Goal: Task Accomplishment & Management: Manage account settings

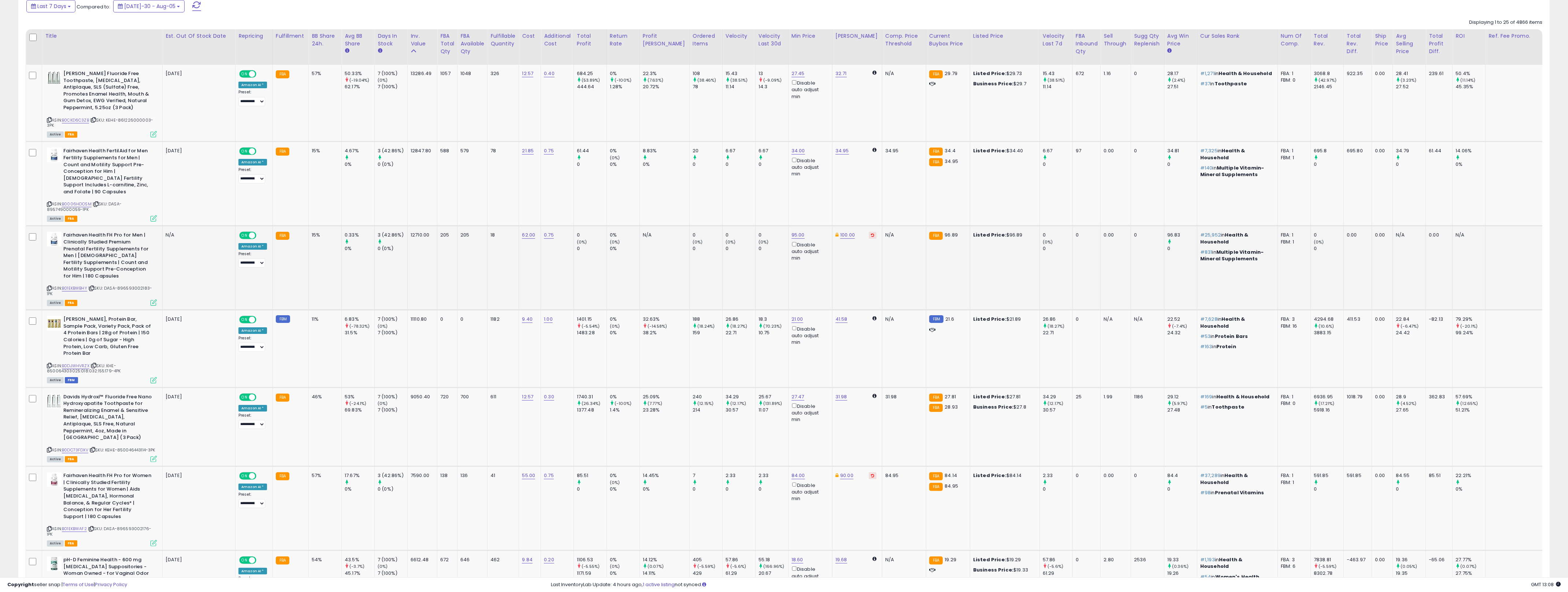
scroll to position [327, 0]
click at [50, 285] on icon at bounding box center [50, 287] width 5 height 4
click at [73, 283] on link "B01EKBWBHY" at bounding box center [74, 287] width 25 height 6
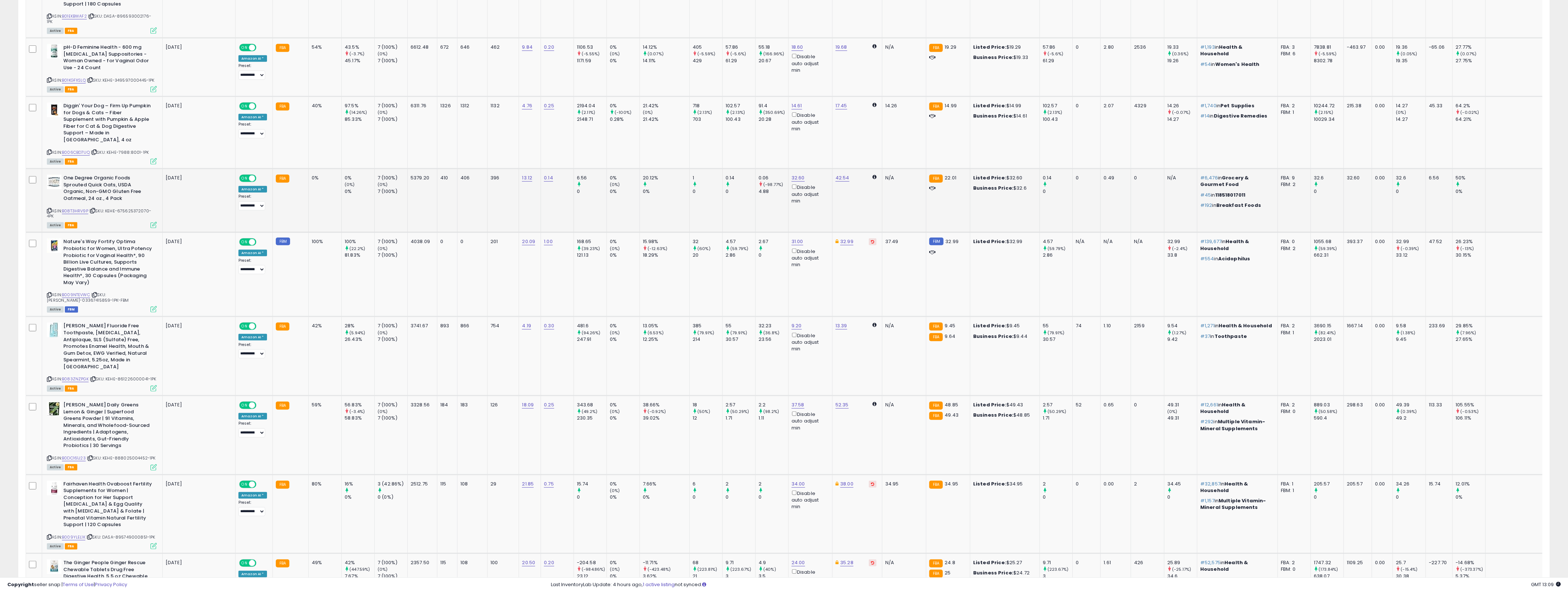
scroll to position [839, 0]
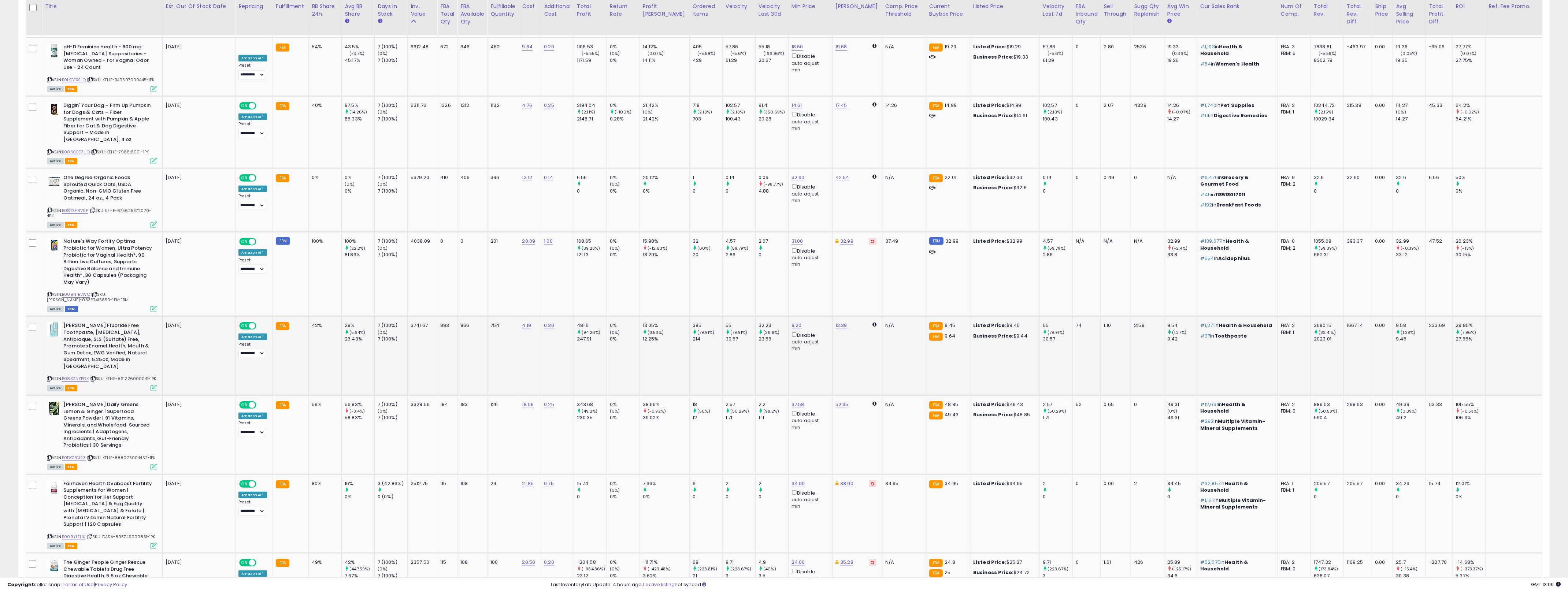
click at [506, 316] on td "754" at bounding box center [503, 356] width 32 height 79
drag, startPoint x: 506, startPoint y: 293, endPoint x: 443, endPoint y: 286, distance: 63.4
click at [443, 316] on tr "Davids Fluoride Free Toothpaste, [MEDICAL_DATA], Antiplaque, SLS (Sulfate) Free…" at bounding box center [823, 356] width 1595 height 79
click at [443, 322] on div "893" at bounding box center [446, 325] width 12 height 7
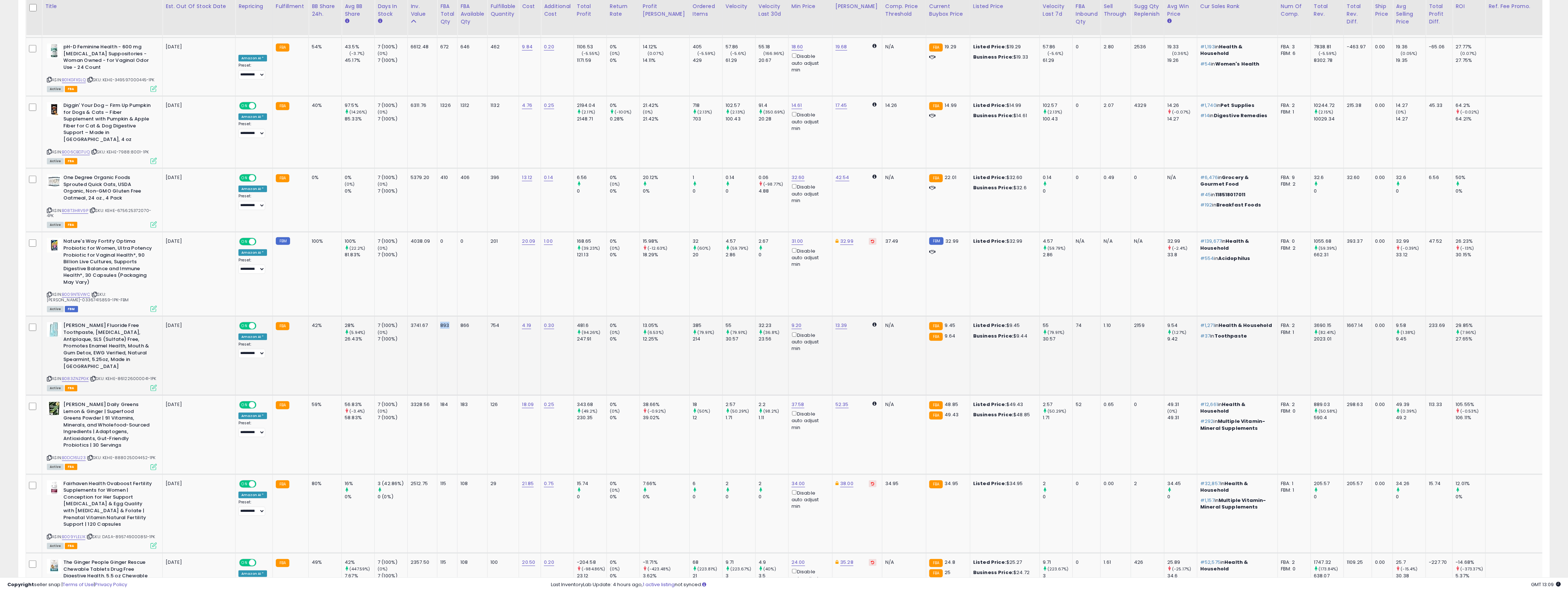
click at [443, 322] on div "893" at bounding box center [446, 325] width 12 height 7
drag, startPoint x: 443, startPoint y: 286, endPoint x: 501, endPoint y: 291, distance: 58.2
click at [501, 316] on tr "Davids Fluoride Free Toothpaste, [MEDICAL_DATA], Antiplaque, SLS (Sulfate) Free…" at bounding box center [823, 356] width 1595 height 79
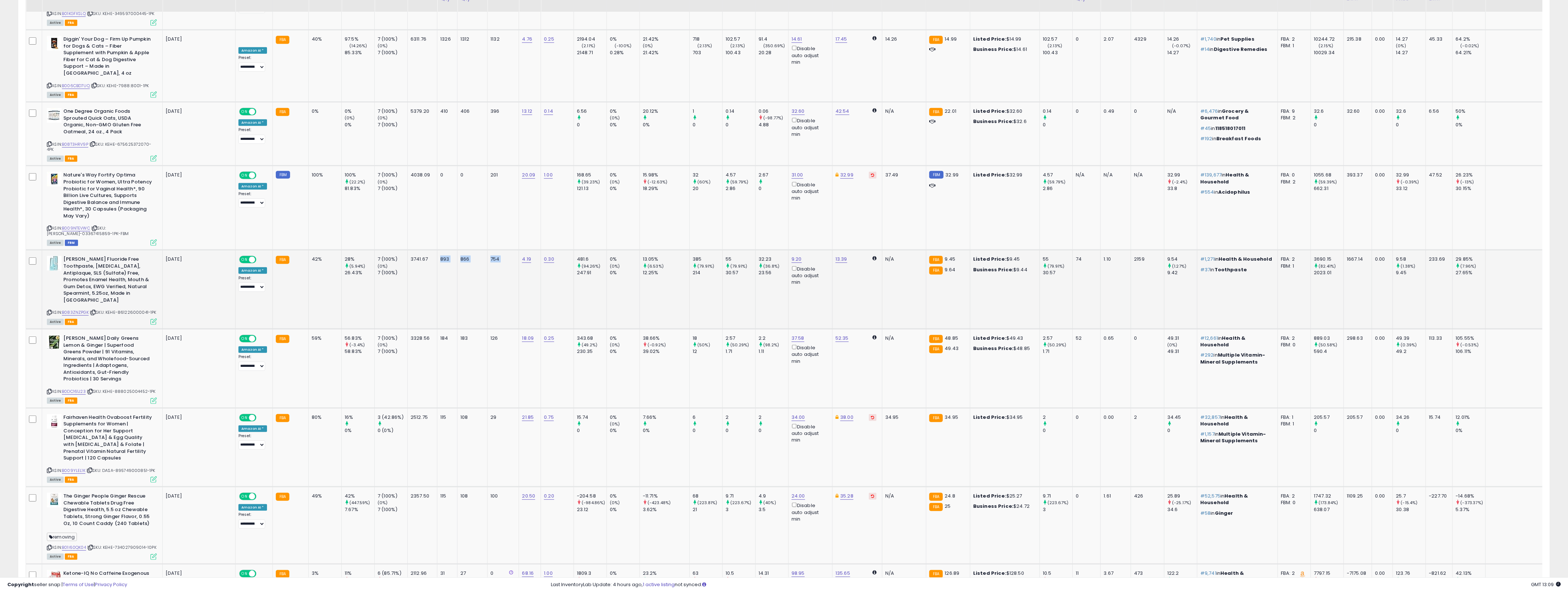
scroll to position [923, 0]
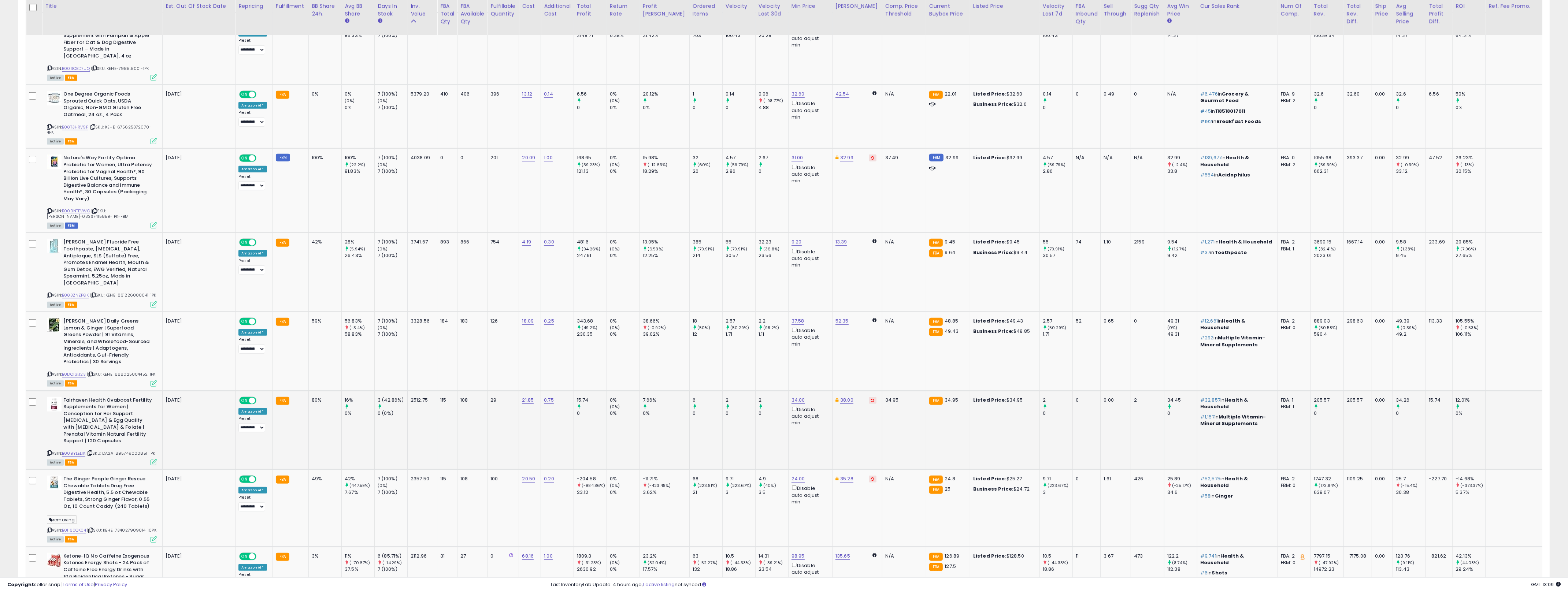
click at [440, 390] on td "115" at bounding box center [447, 429] width 20 height 79
drag, startPoint x: 440, startPoint y: 348, endPoint x: 500, endPoint y: 356, distance: 60.5
click at [500, 390] on tr "Fairhaven Health Ovaboost Fertility Supplements for Women | Conception for Her …" at bounding box center [823, 429] width 1595 height 79
click at [500, 390] on td "29" at bounding box center [503, 429] width 32 height 79
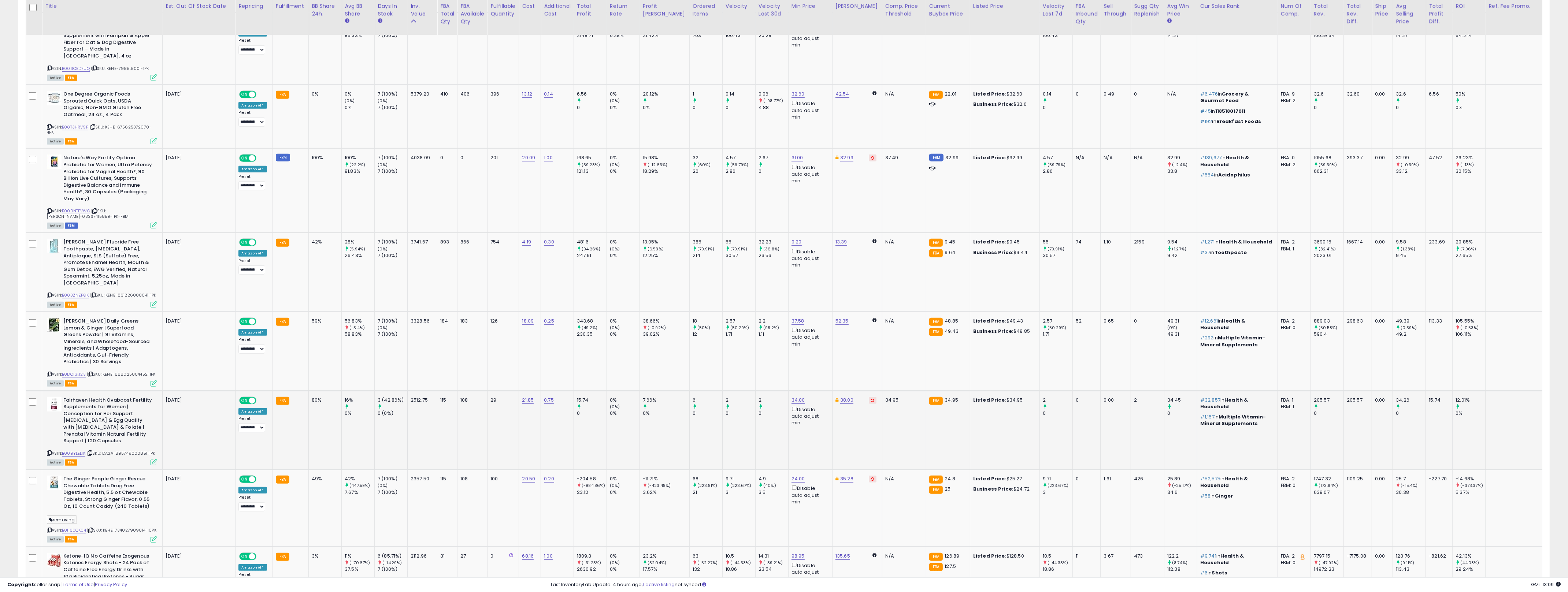
click at [500, 390] on td "29" at bounding box center [503, 429] width 32 height 79
drag, startPoint x: 500, startPoint y: 356, endPoint x: 446, endPoint y: 346, distance: 54.9
click at [446, 390] on tr "Fairhaven Health Ovaboost Fertility Supplements for Women | Conception for Her …" at bounding box center [823, 429] width 1595 height 79
click at [446, 396] on div "115" at bounding box center [446, 400] width 12 height 7
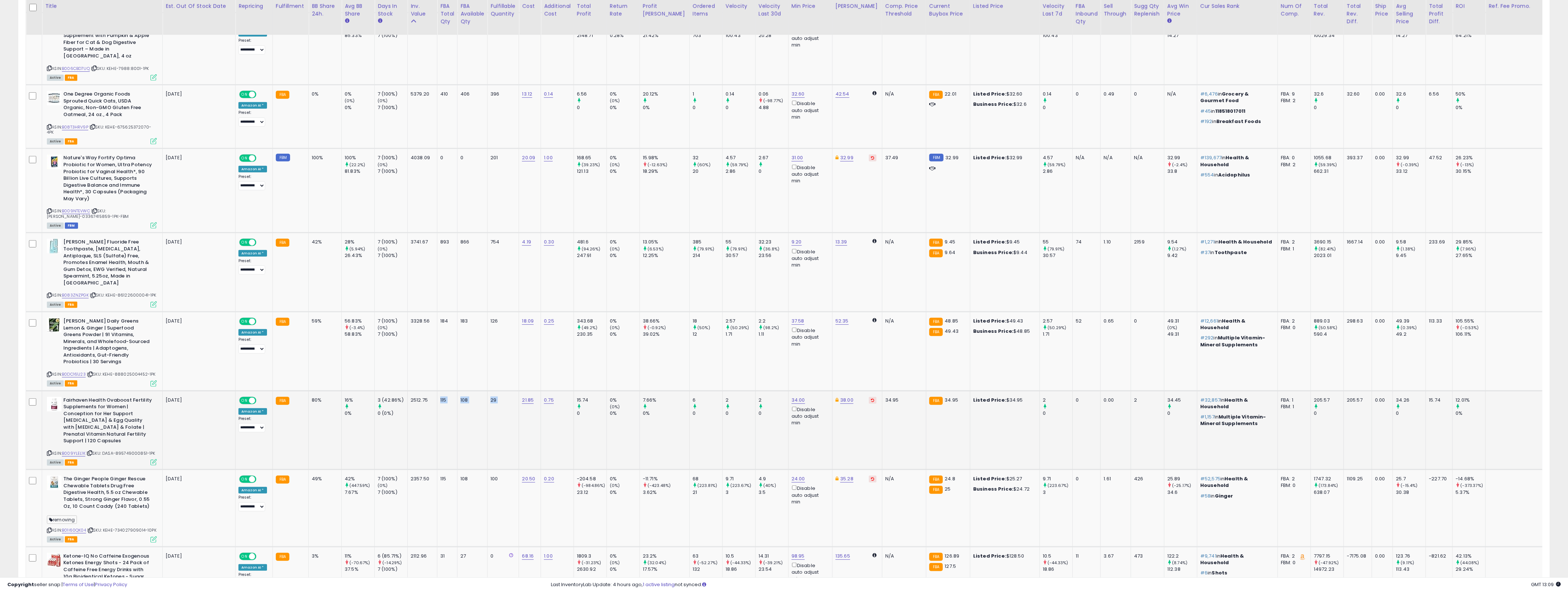
drag, startPoint x: 446, startPoint y: 346, endPoint x: 496, endPoint y: 353, distance: 50.5
click at [496, 390] on tr "Fairhaven Health Ovaboost Fertility Supplements for Women | Conception for Her …" at bounding box center [823, 429] width 1595 height 79
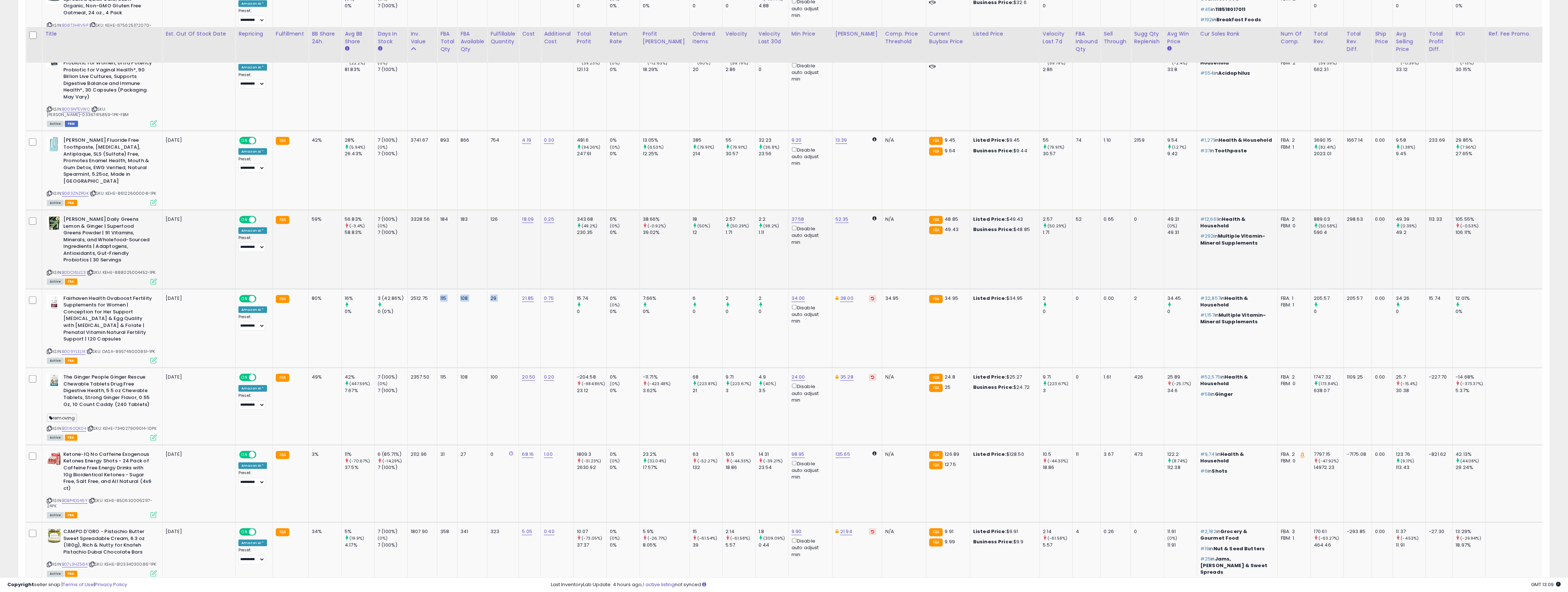
scroll to position [1220, 0]
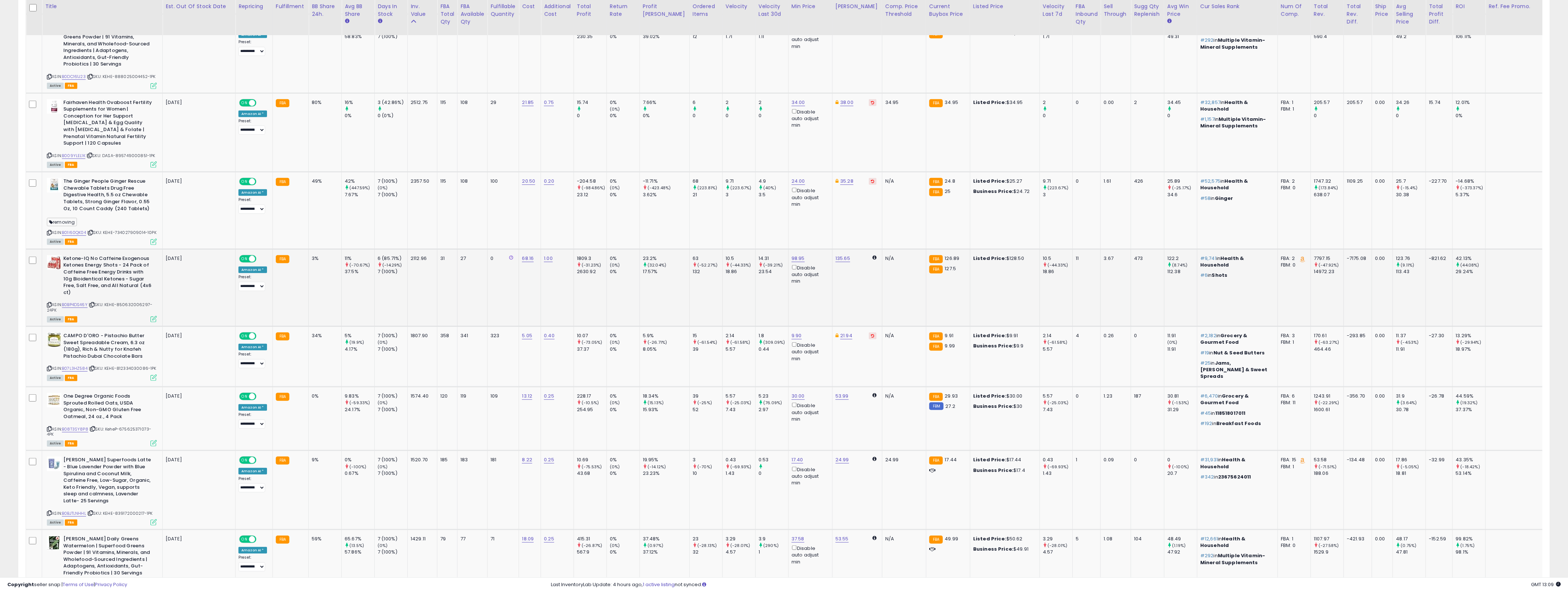
click at [440, 249] on td "31" at bounding box center [447, 287] width 20 height 77
drag, startPoint x: 440, startPoint y: 212, endPoint x: 463, endPoint y: 211, distance: 23.0
click at [463, 249] on tr "Ketone-IQ No Caffeine Exogenous Ketones Energy Shots - 24 Pack of Caffeine Free…" at bounding box center [823, 287] width 1595 height 77
click at [463, 249] on td "27" at bounding box center [472, 287] width 30 height 77
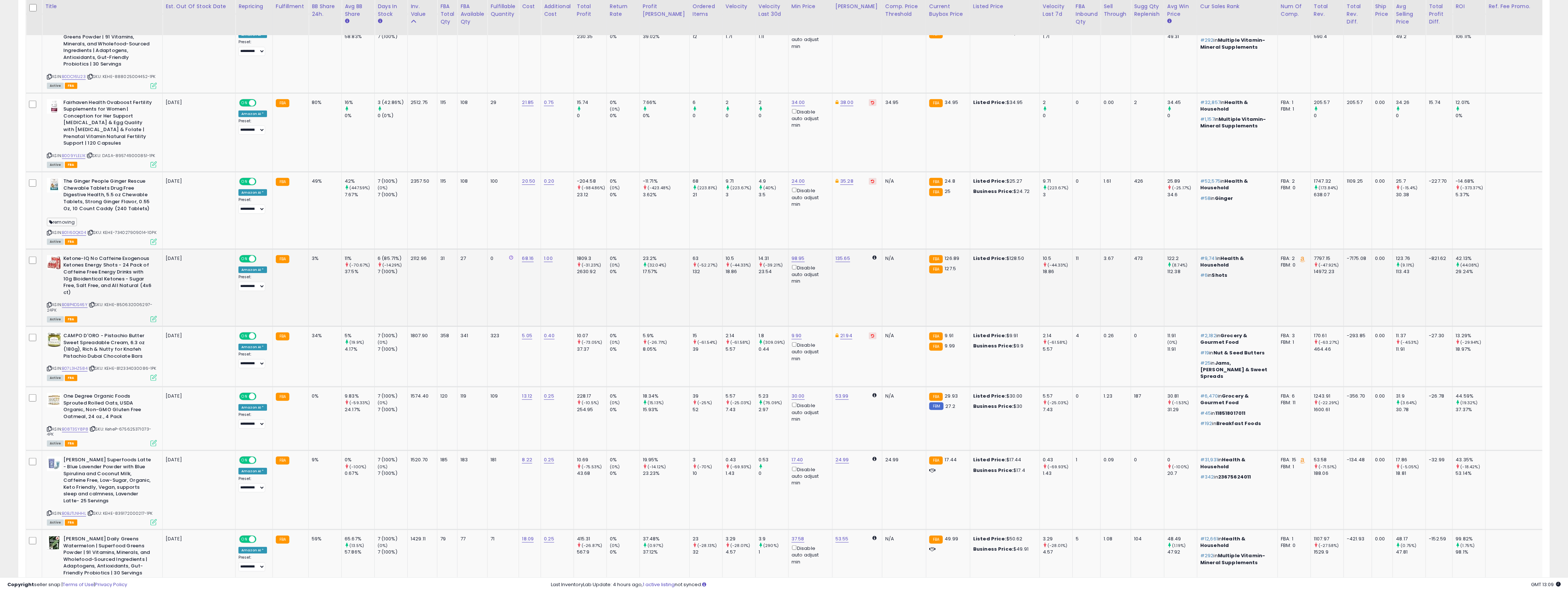
click at [463, 249] on td "27" at bounding box center [472, 287] width 30 height 77
drag, startPoint x: 463, startPoint y: 211, endPoint x: 453, endPoint y: 210, distance: 10.0
click at [453, 249] on tr "Ketone-IQ No Caffeine Exogenous Ketones Energy Shots - 24 Pack of Caffeine Free…" at bounding box center [823, 287] width 1595 height 77
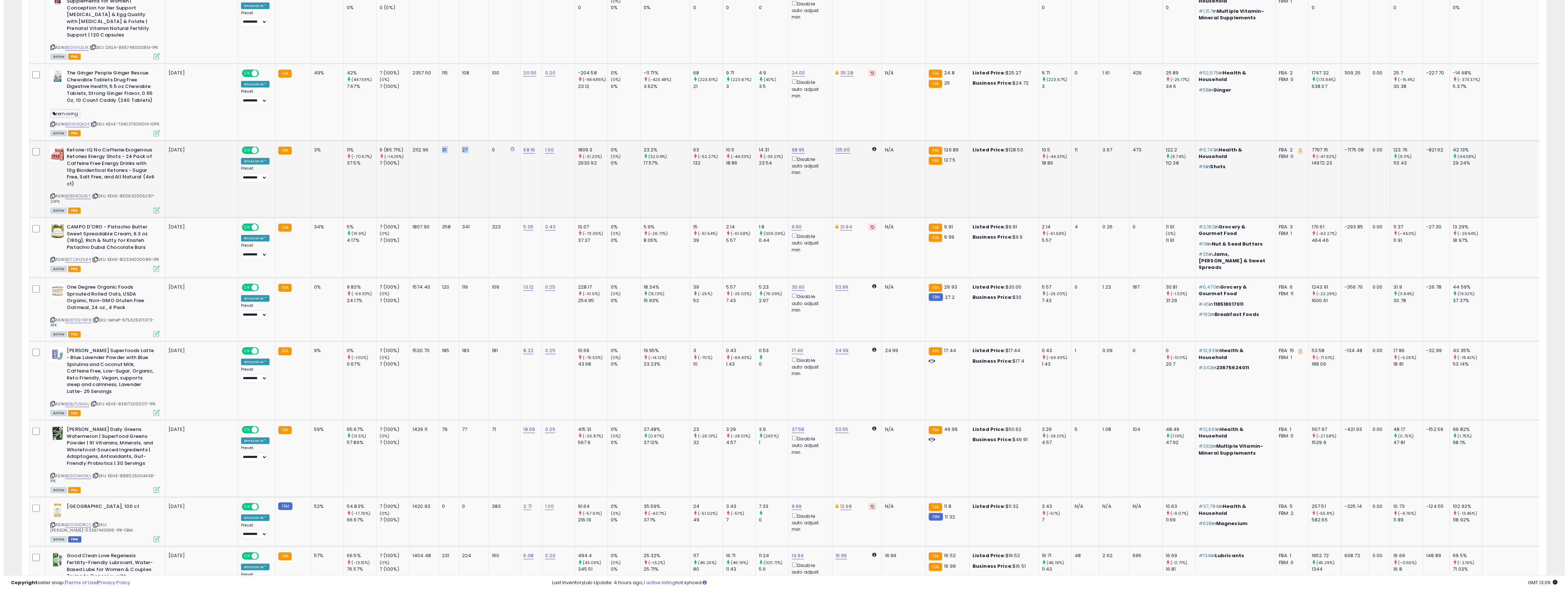
scroll to position [1336, 0]
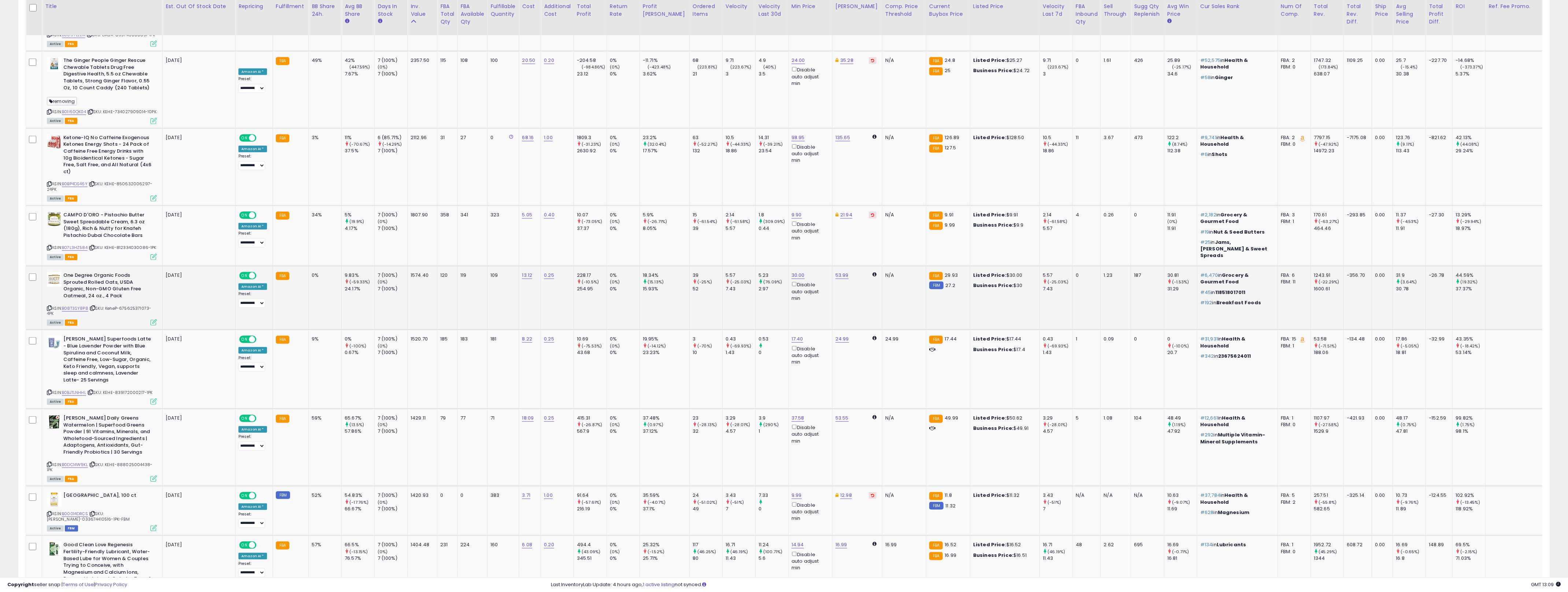
click at [449, 266] on td "120" at bounding box center [447, 298] width 20 height 64
click at [50, 306] on icon at bounding box center [50, 308] width 5 height 4
click at [441, 409] on td "79" at bounding box center [447, 447] width 20 height 77
click at [154, 319] on icon at bounding box center [153, 322] width 6 height 6
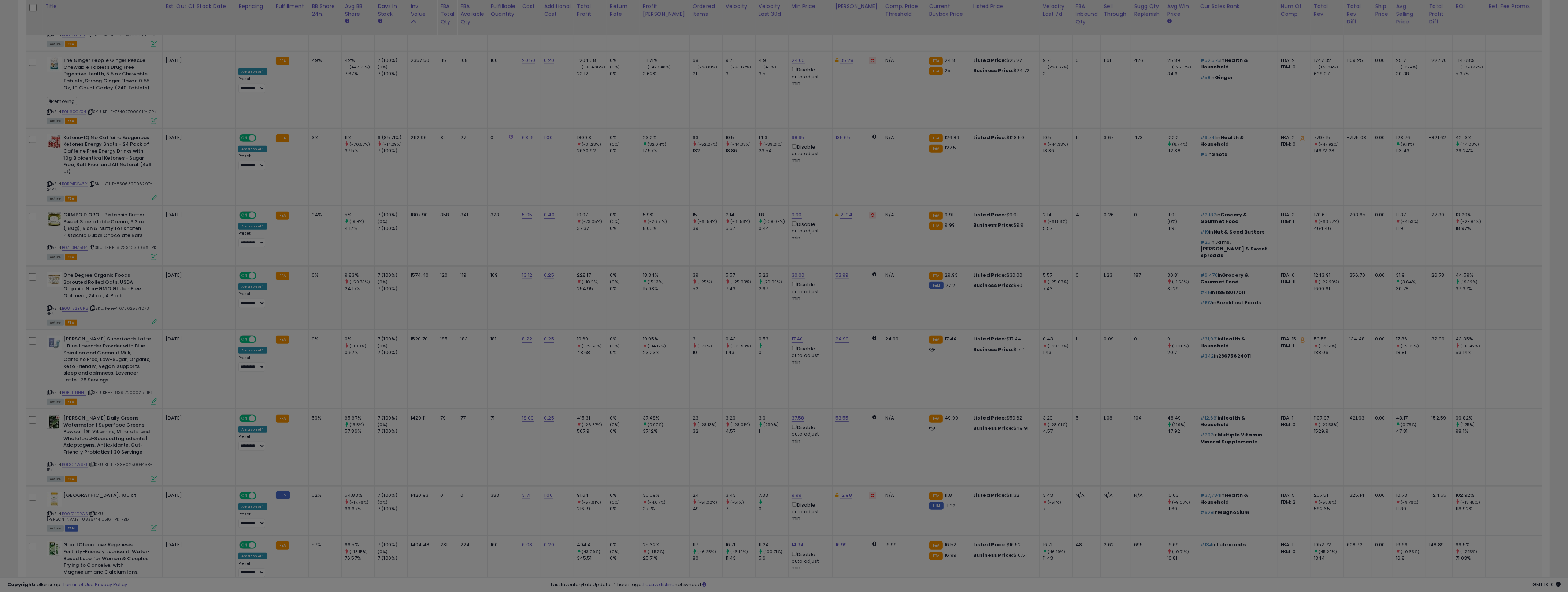
scroll to position [150, 896]
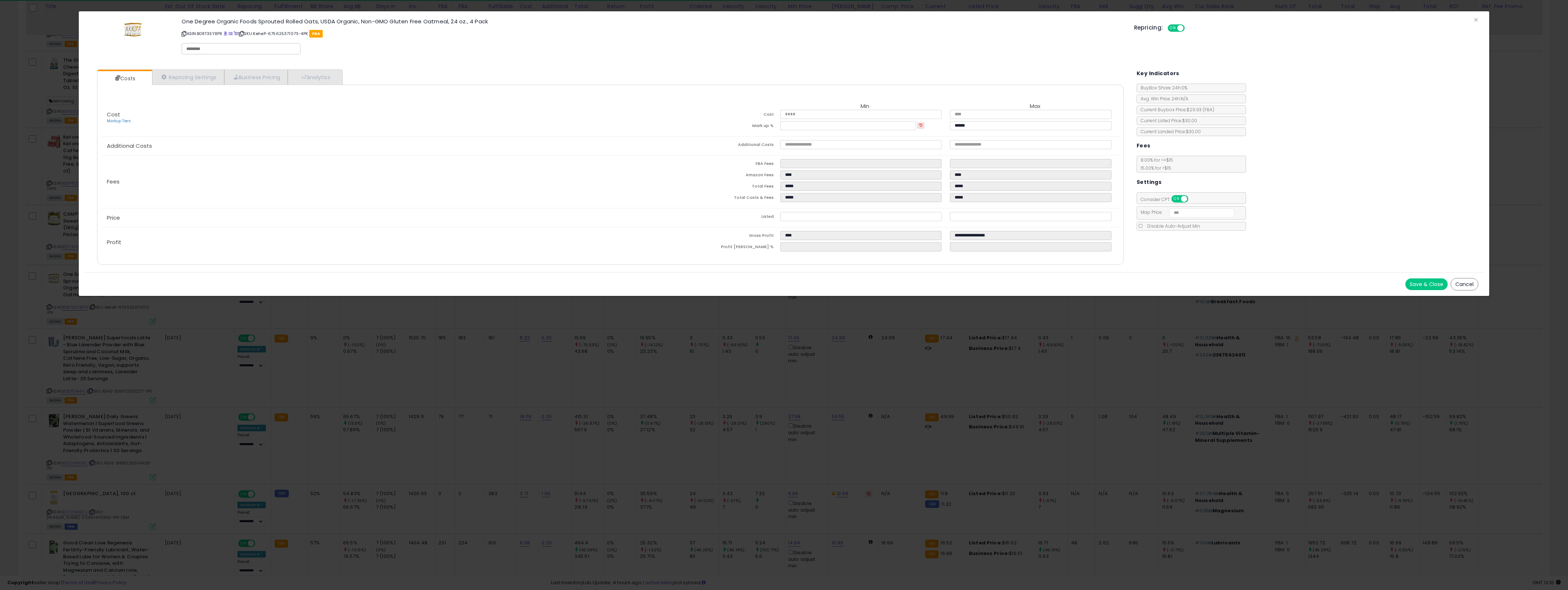
drag, startPoint x: 475, startPoint y: 407, endPoint x: 472, endPoint y: 389, distance: 18.2
click at [483, 404] on div "× Close One Degree Organic Foods Sprouted Rolled Oats, USDA Organic, Non-GMO Gl…" at bounding box center [784, 295] width 1568 height 590
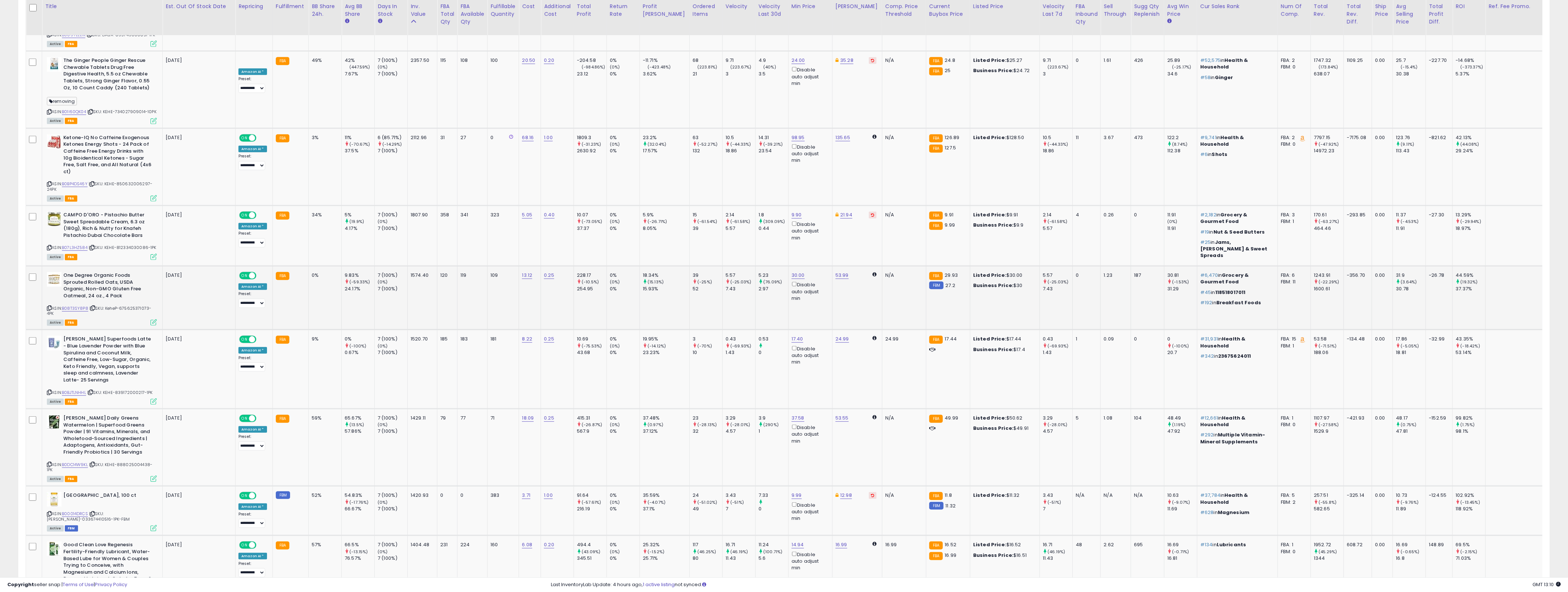
scroll to position [365845, 365324]
click at [78, 305] on link "B08T3SY8P8" at bounding box center [75, 309] width 26 height 6
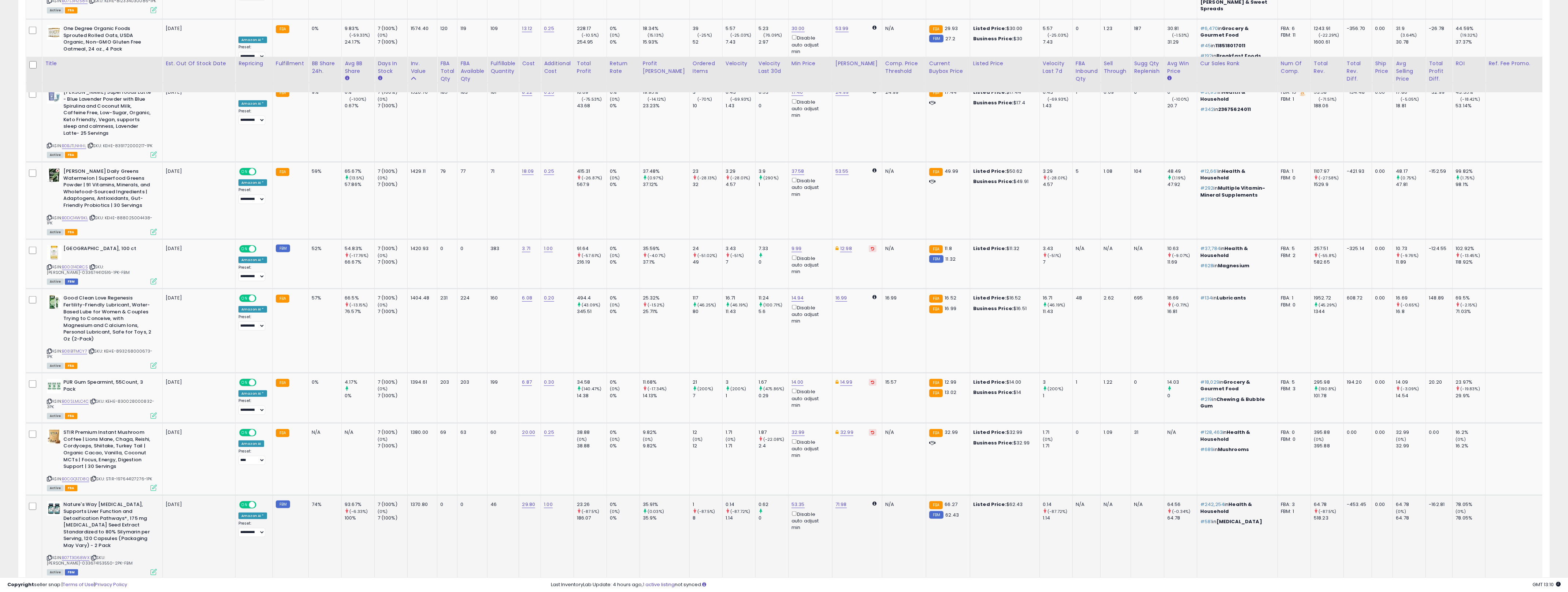
scroll to position [1645, 0]
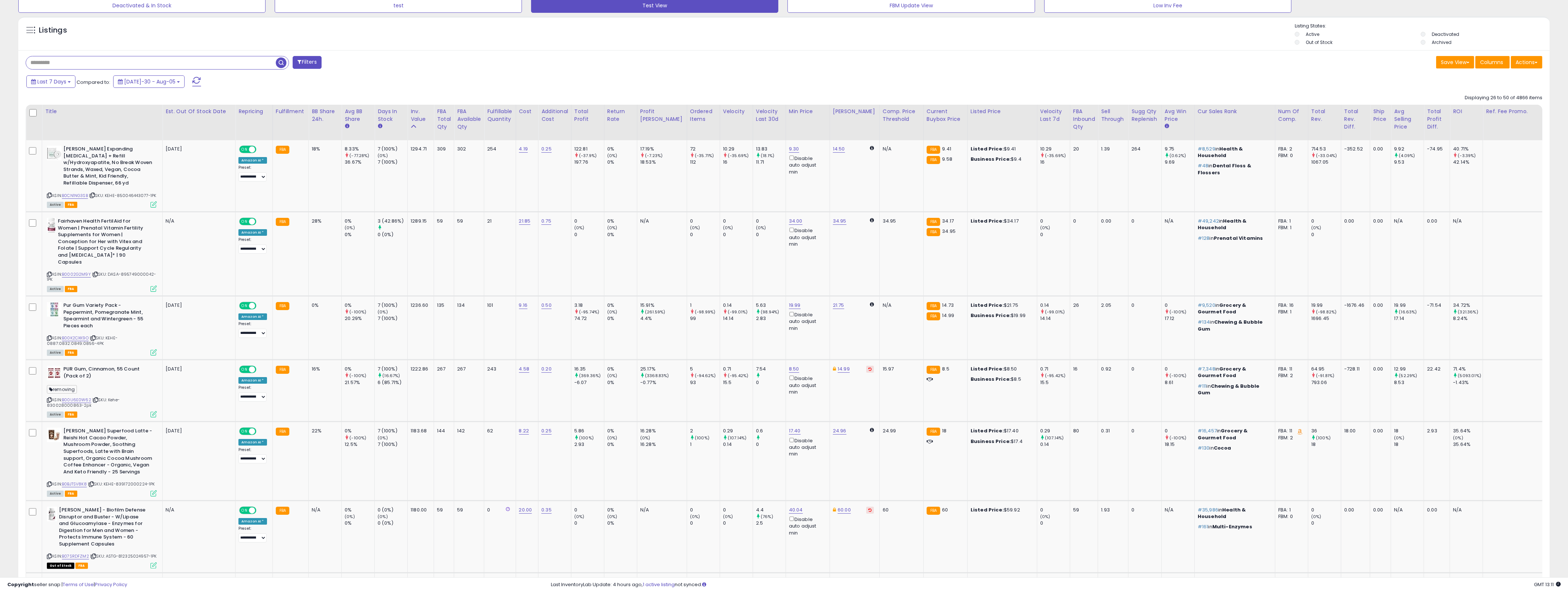
scroll to position [315, 0]
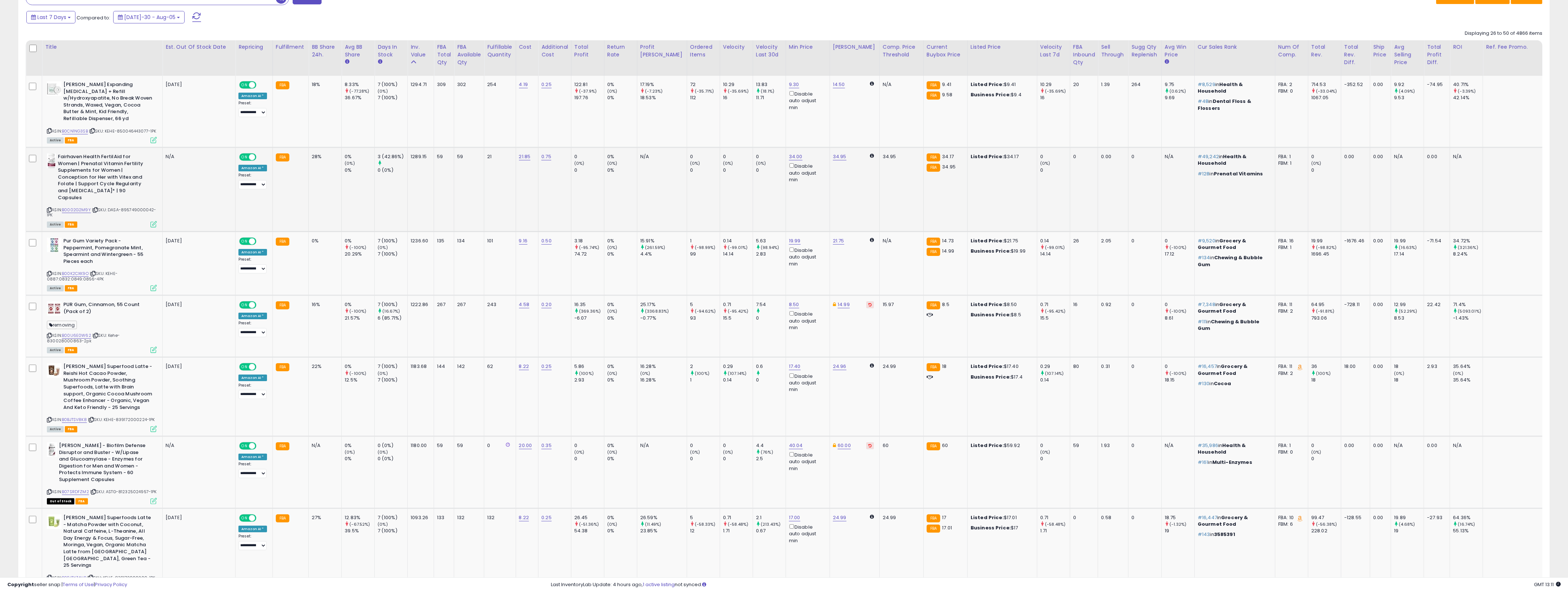
click at [352, 187] on td "0% (0%) 0%" at bounding box center [358, 189] width 33 height 84
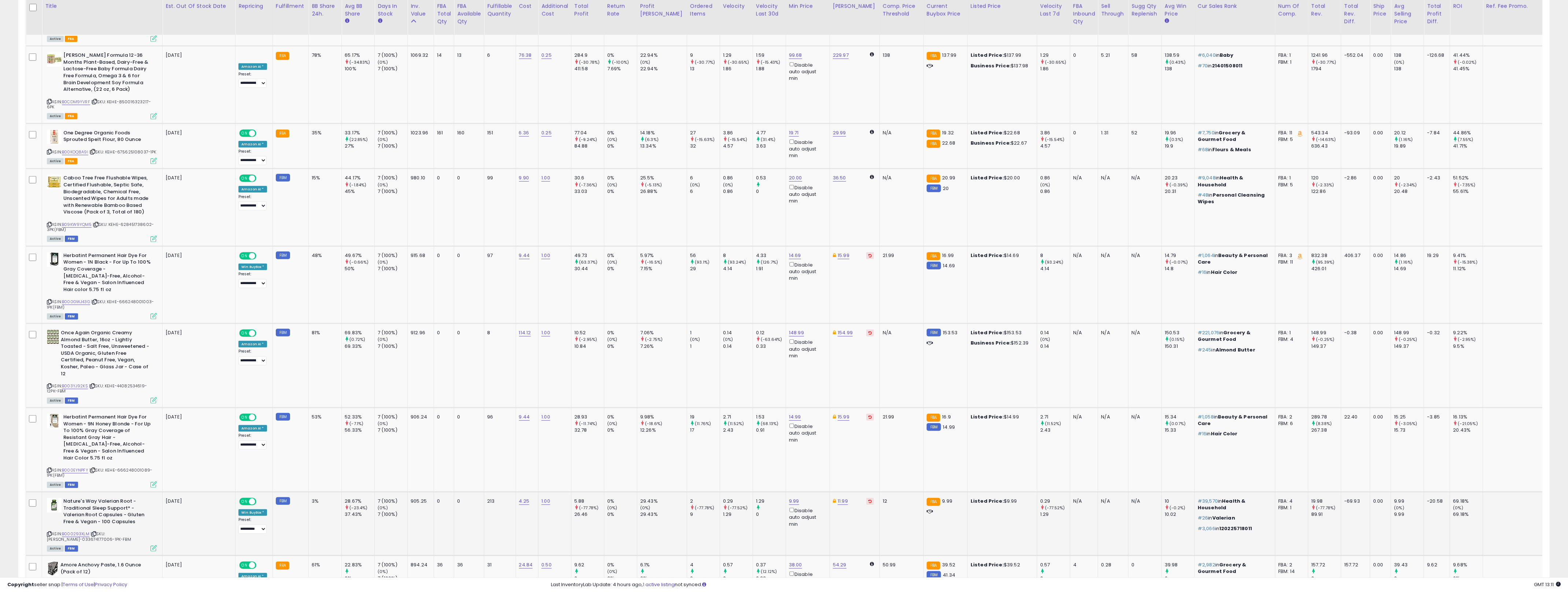
scroll to position [1529, 0]
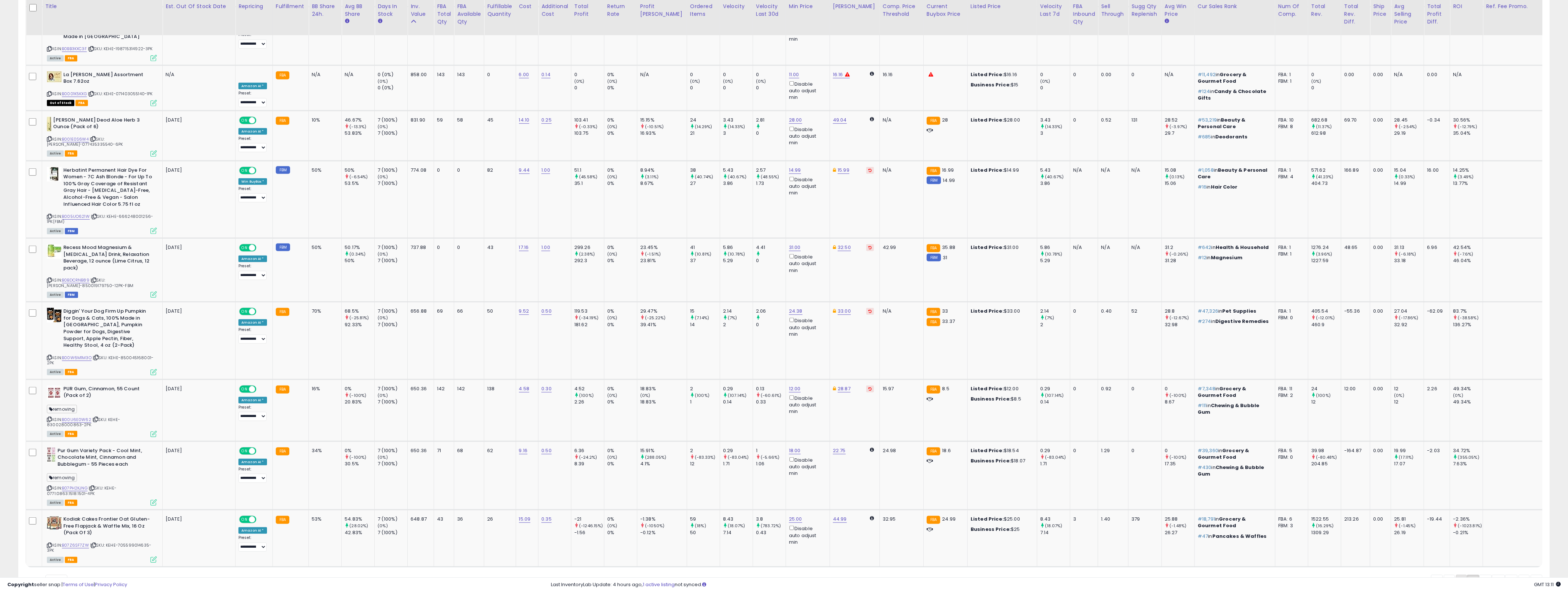
click at [787, 575] on link "1" at bounding box center [1485, 581] width 12 height 12
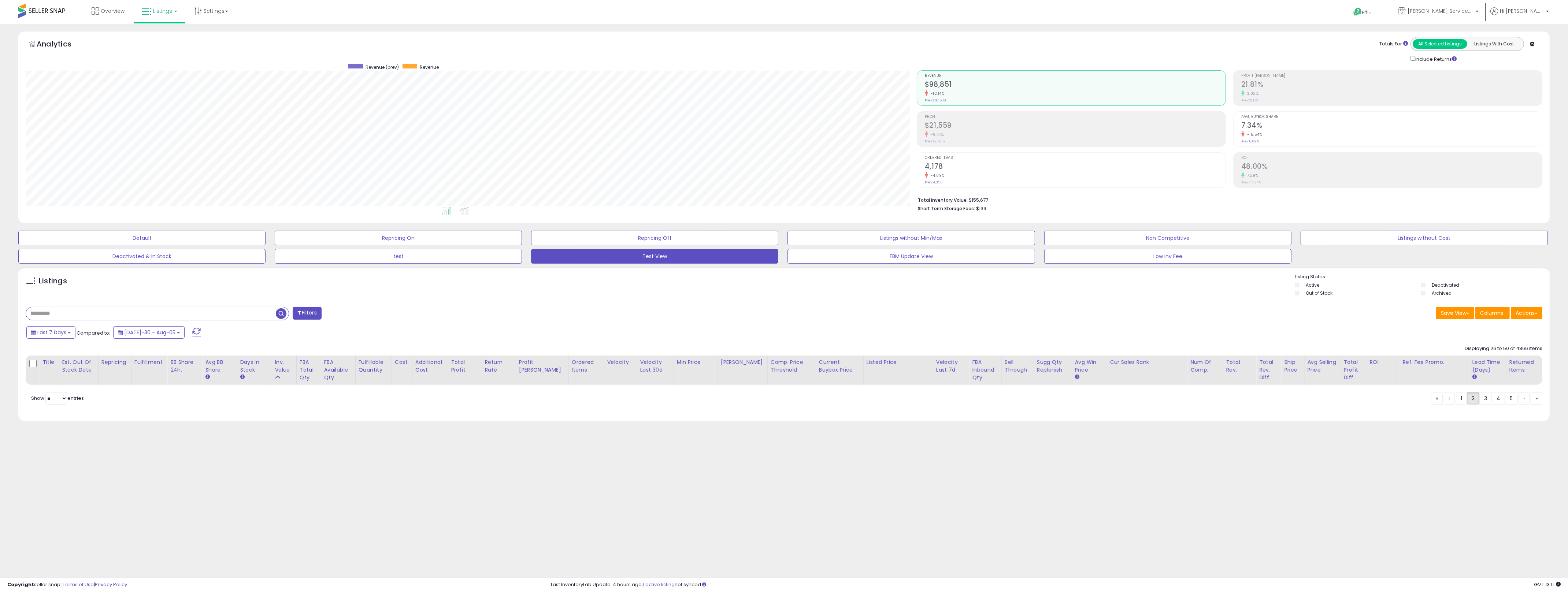
scroll to position [150, 896]
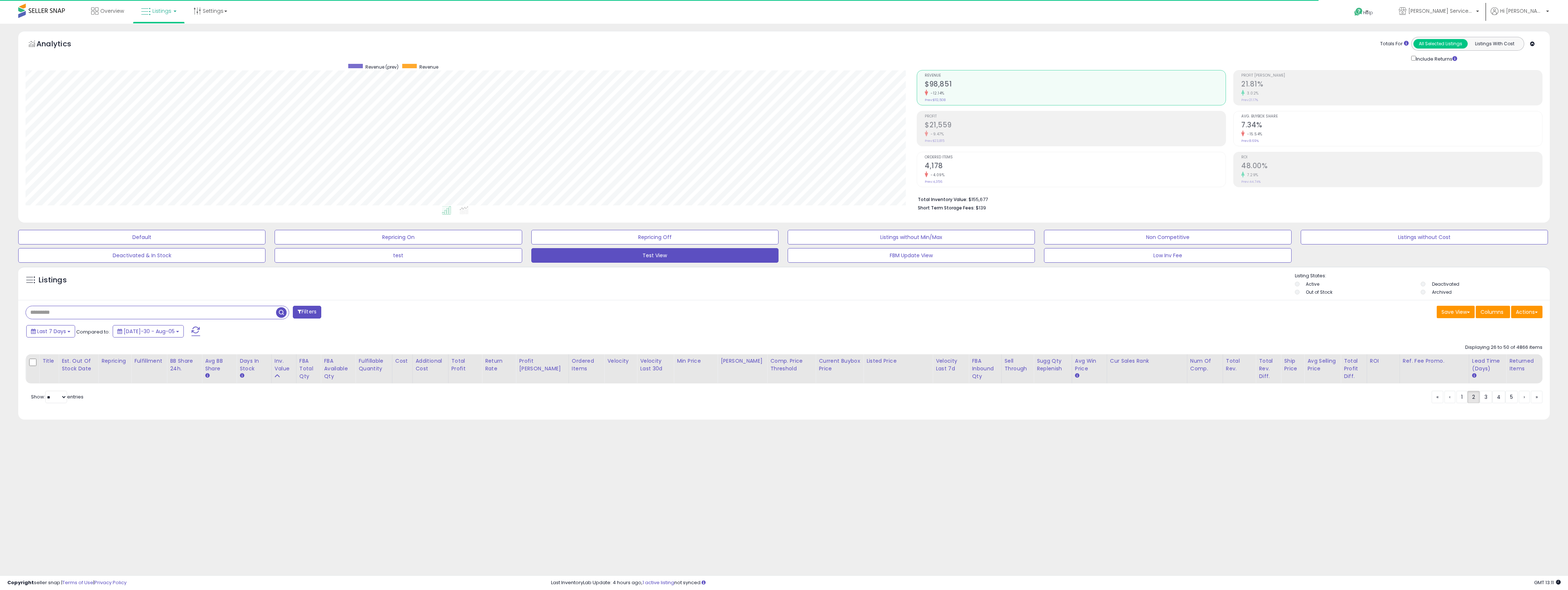
click at [612, 320] on div "Filters" at bounding box center [402, 313] width 764 height 15
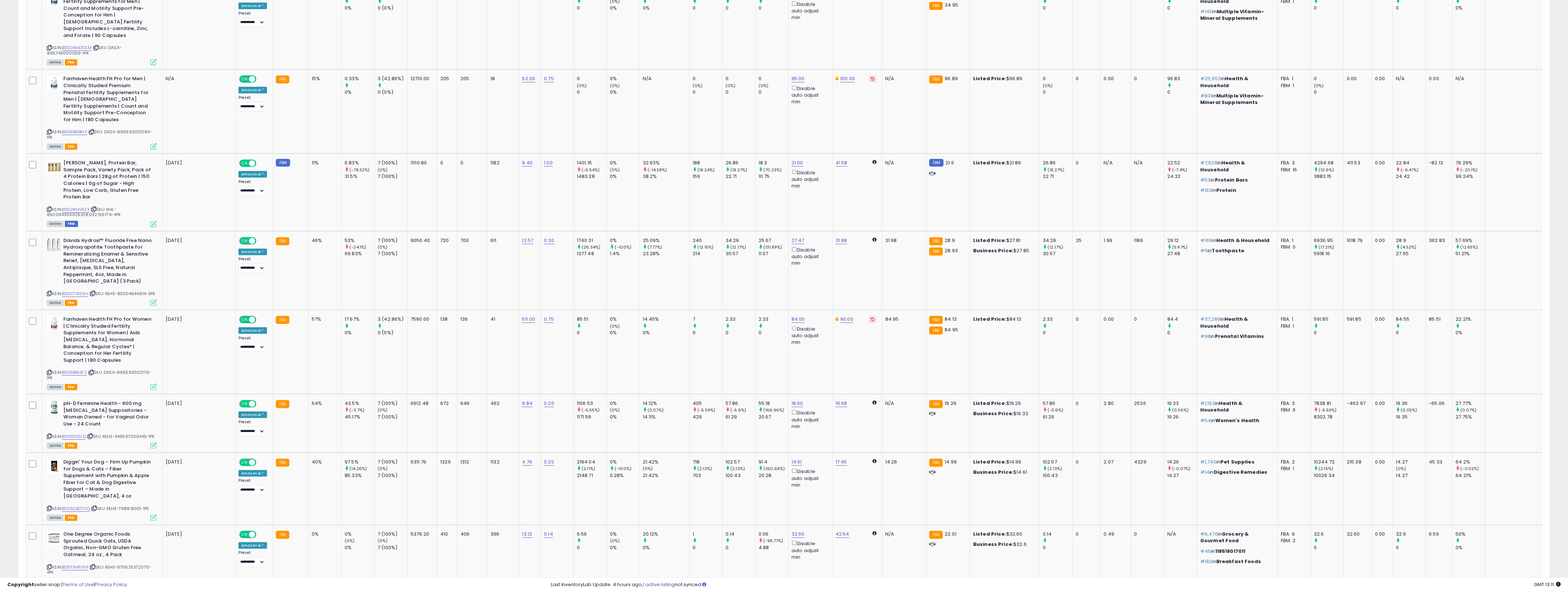
scroll to position [0, 0]
